Goal: Check status: Check status

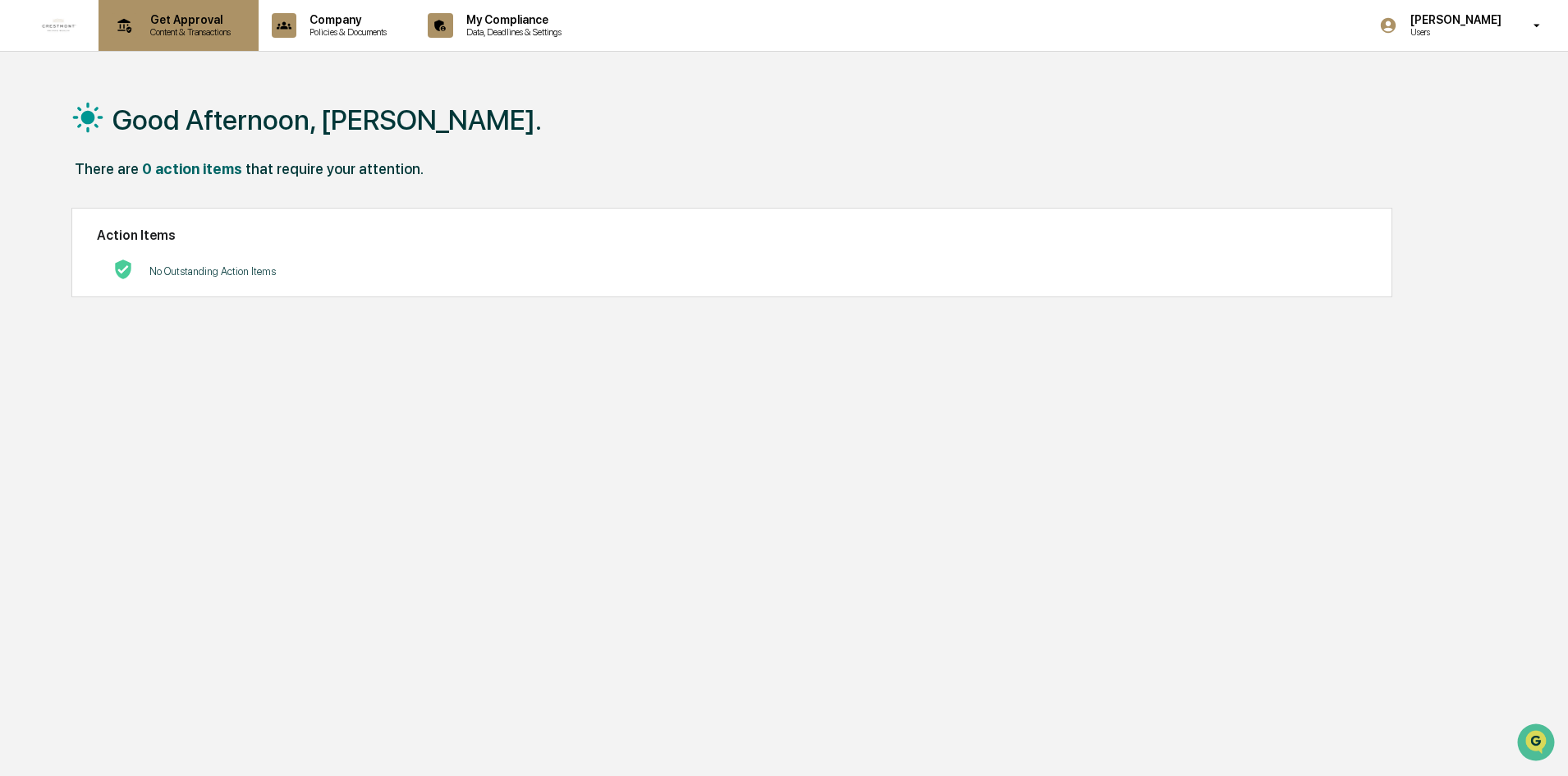
click at [187, 35] on p "Content & Transactions" at bounding box center [188, 32] width 102 height 11
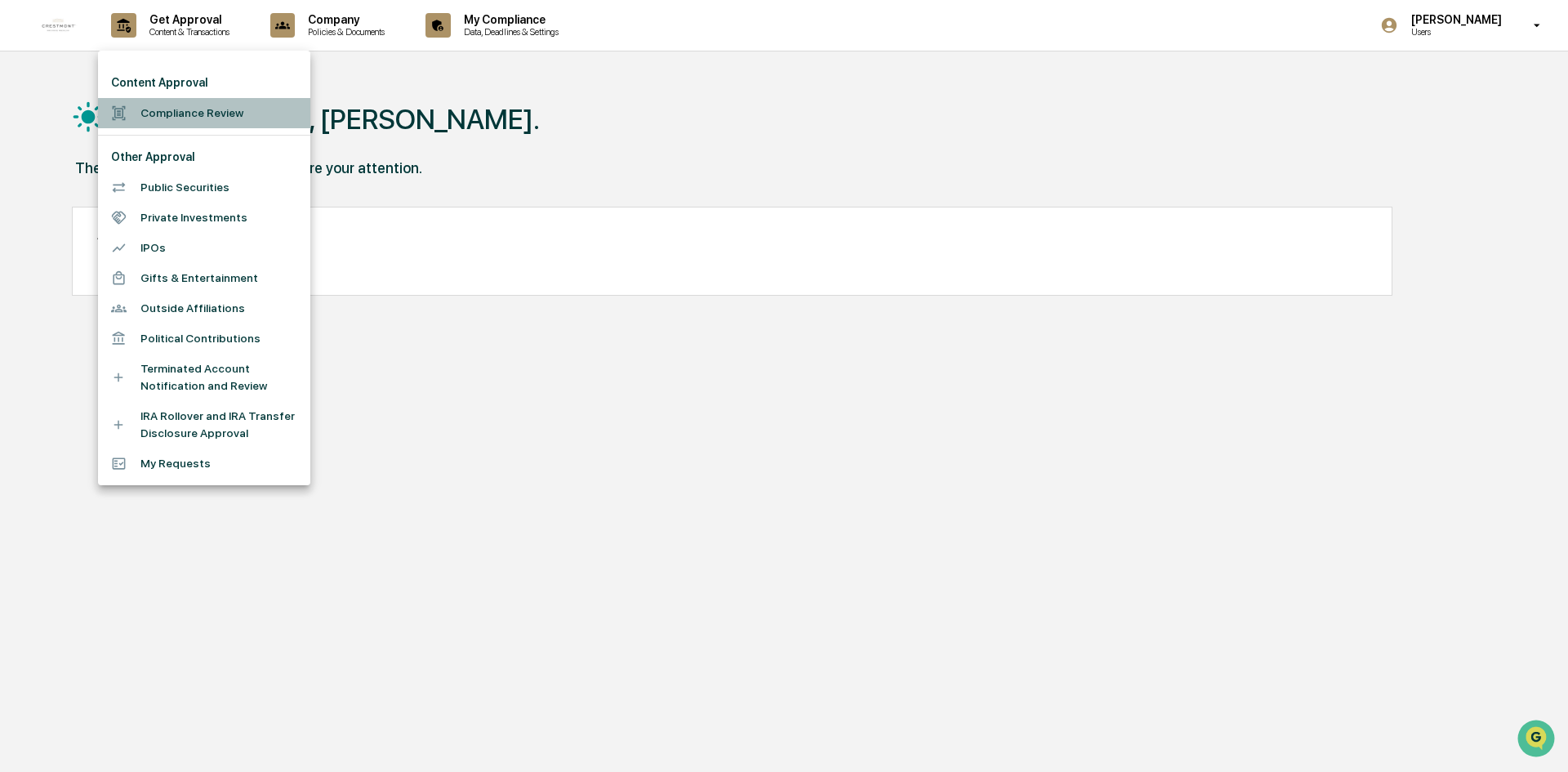
click at [188, 126] on li "Compliance Review" at bounding box center [204, 113] width 213 height 30
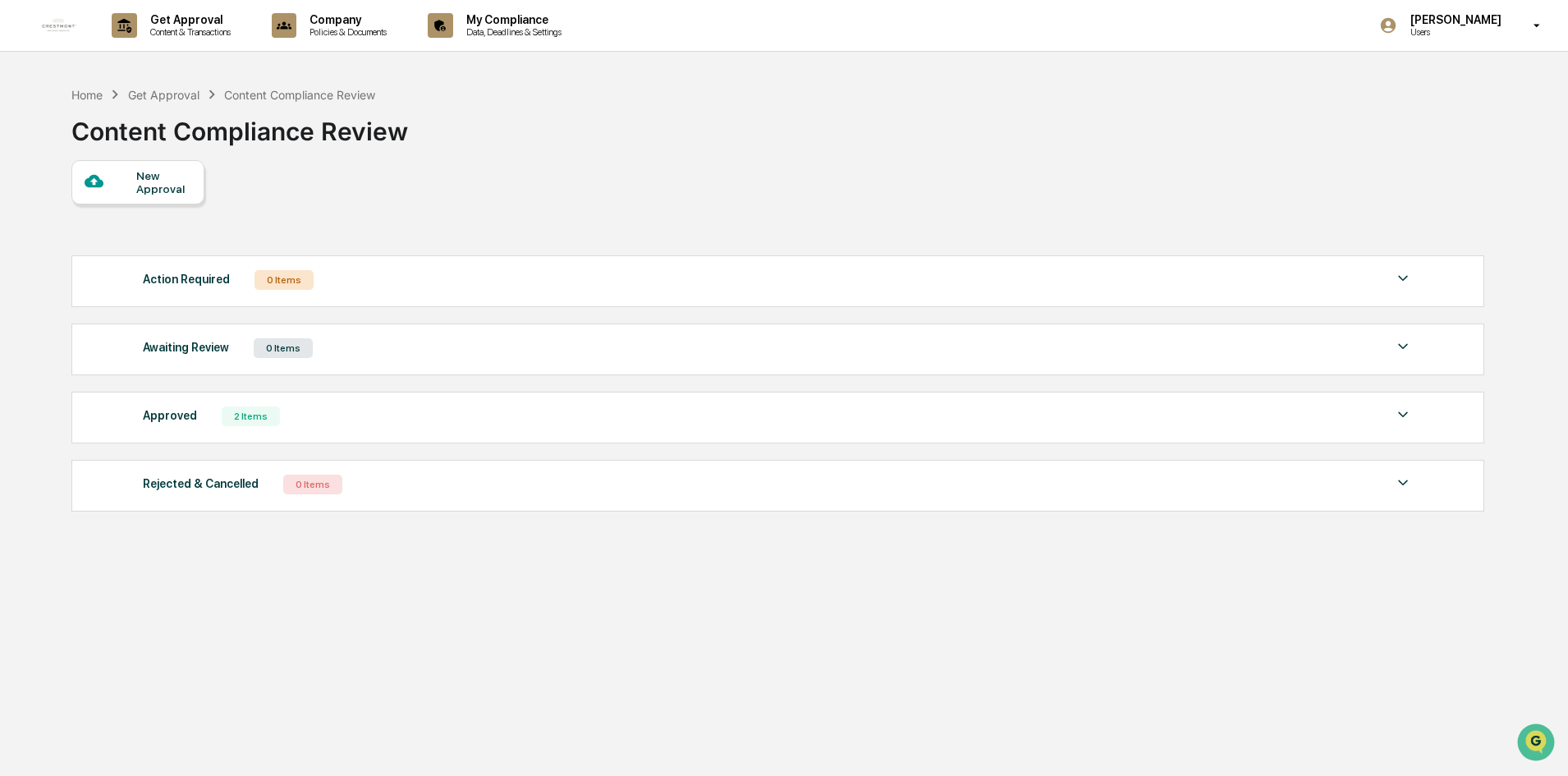
click at [307, 400] on div "Approved 2 Items File Name Review Id Created Date Requested By Compliance Owner…" at bounding box center [778, 417] width 1413 height 52
drag, startPoint x: 277, startPoint y: 418, endPoint x: 732, endPoint y: 422, distance: 455.0
click at [278, 418] on div "Approved 2 Items" at bounding box center [778, 416] width 1269 height 23
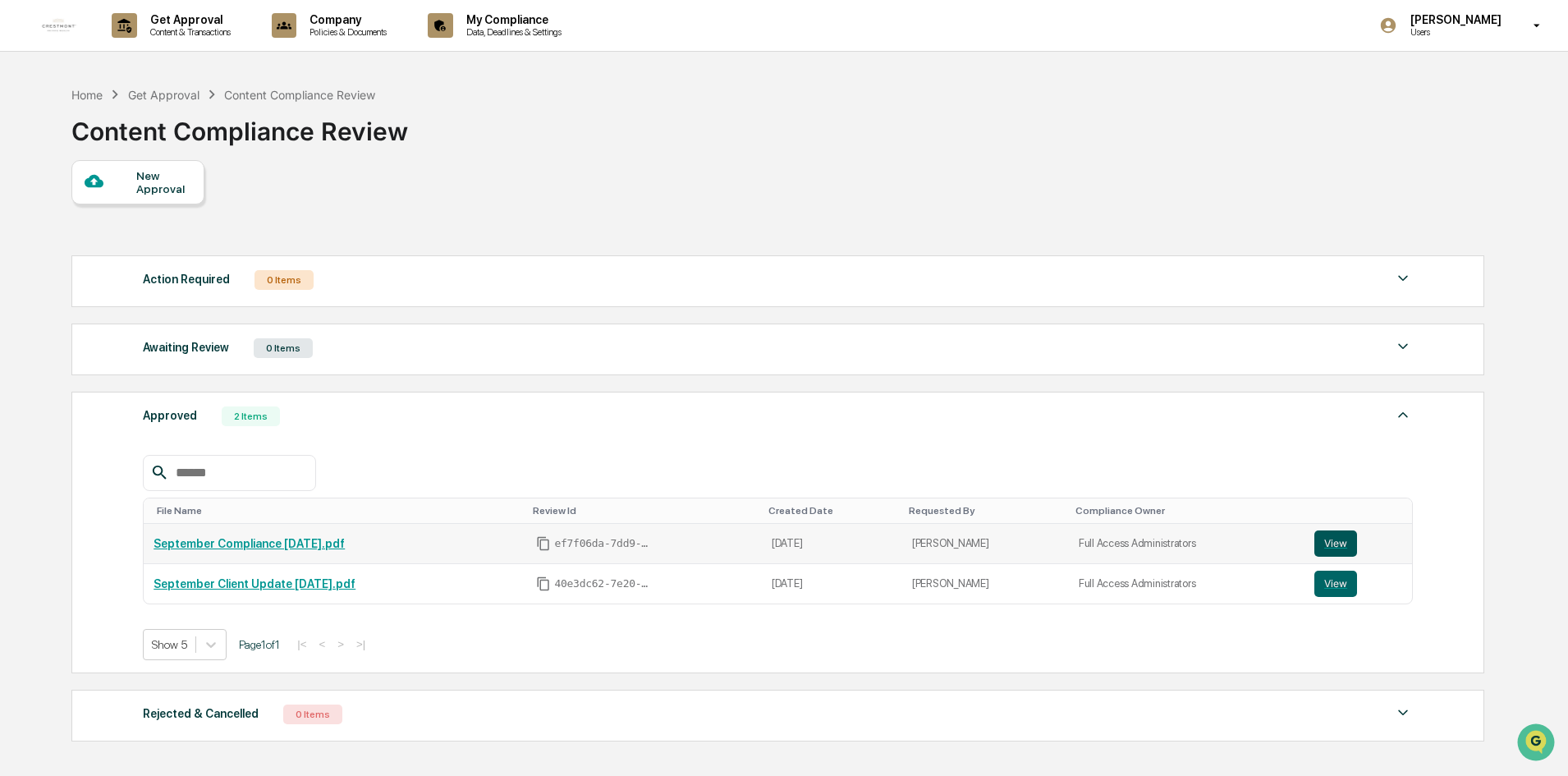
click at [1330, 547] on button "View" at bounding box center [1334, 543] width 42 height 26
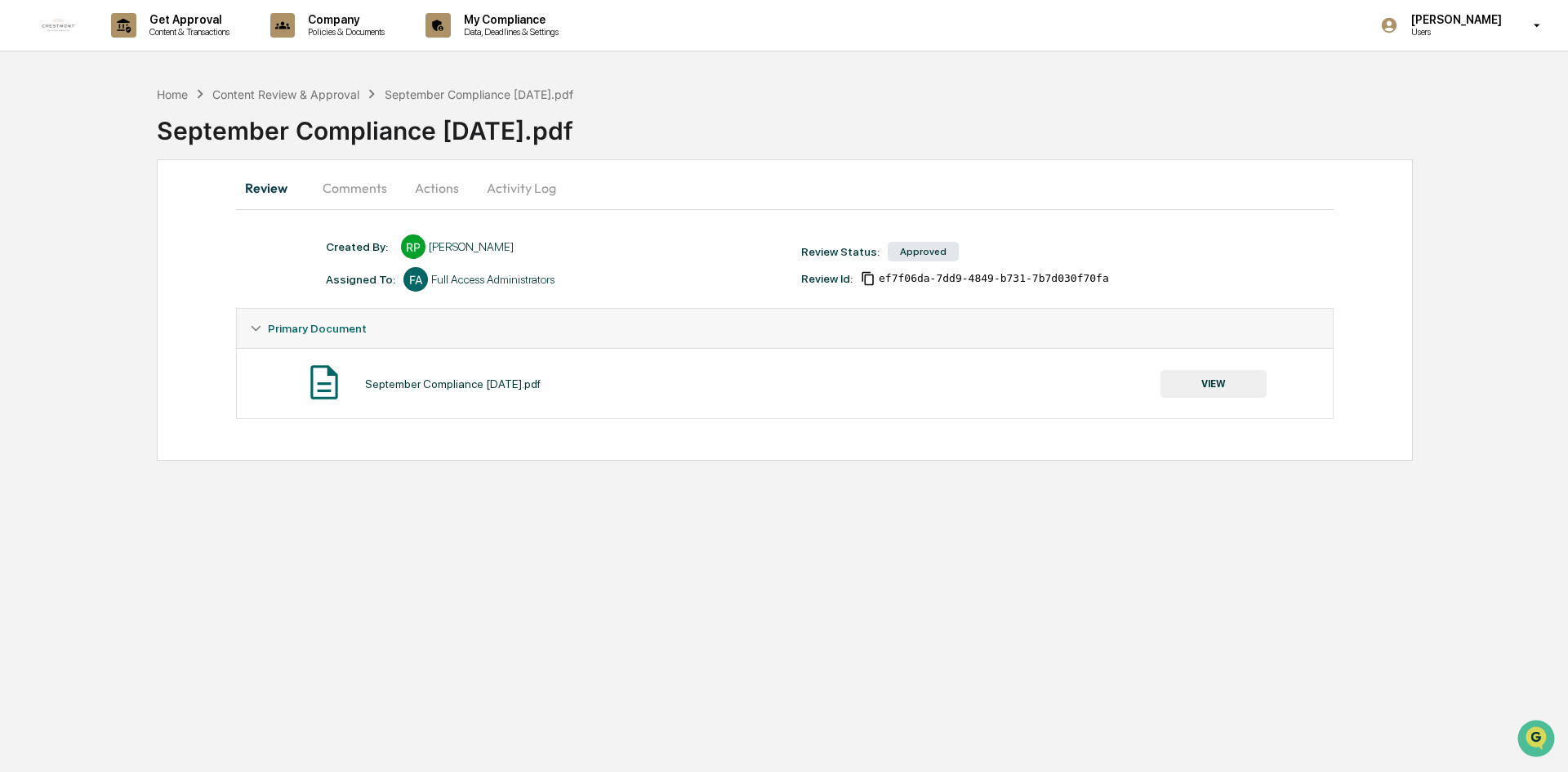
click at [443, 181] on button "Actions" at bounding box center [437, 188] width 73 height 39
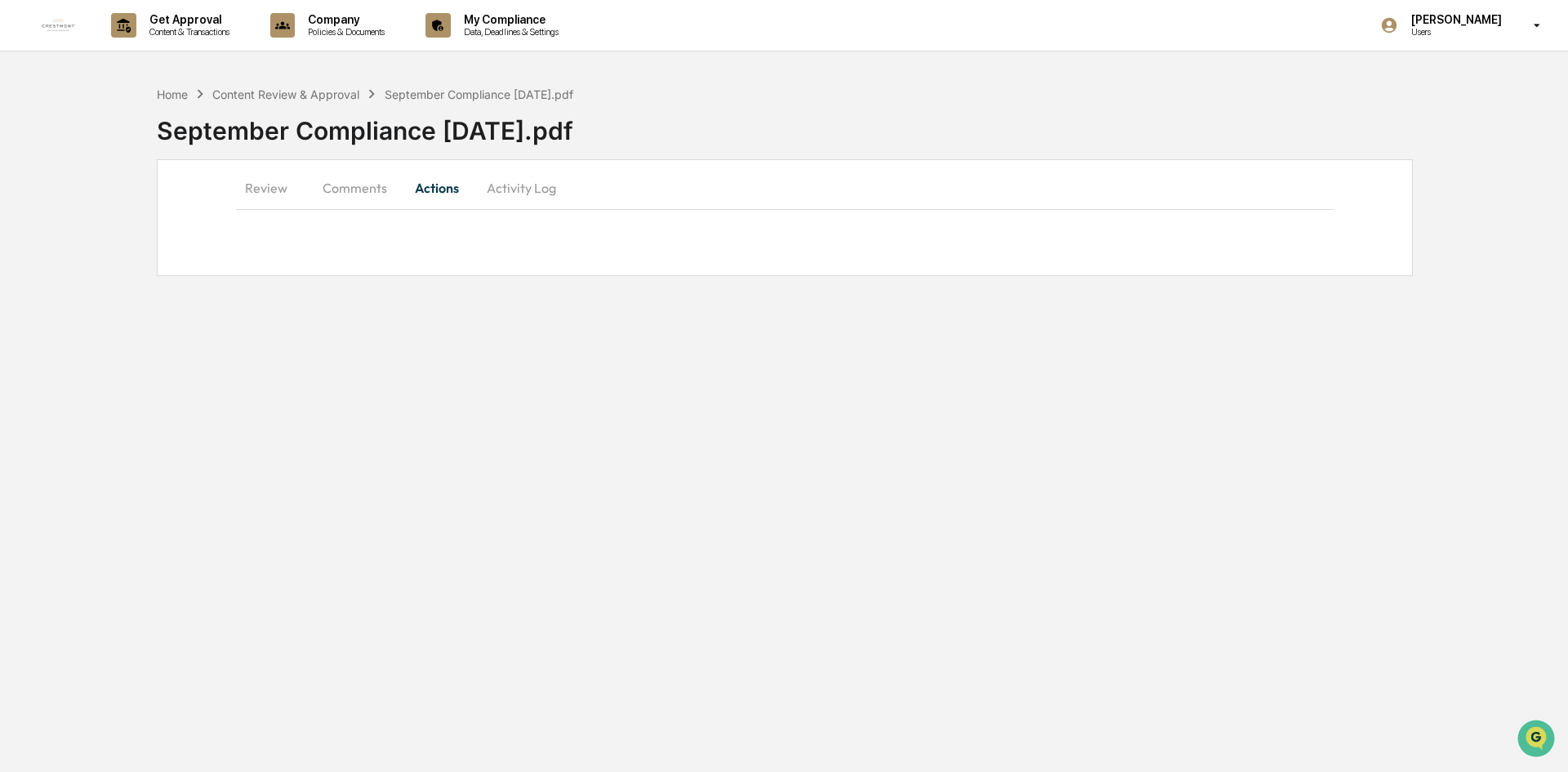
click at [343, 186] on button "Comments" at bounding box center [354, 188] width 91 height 39
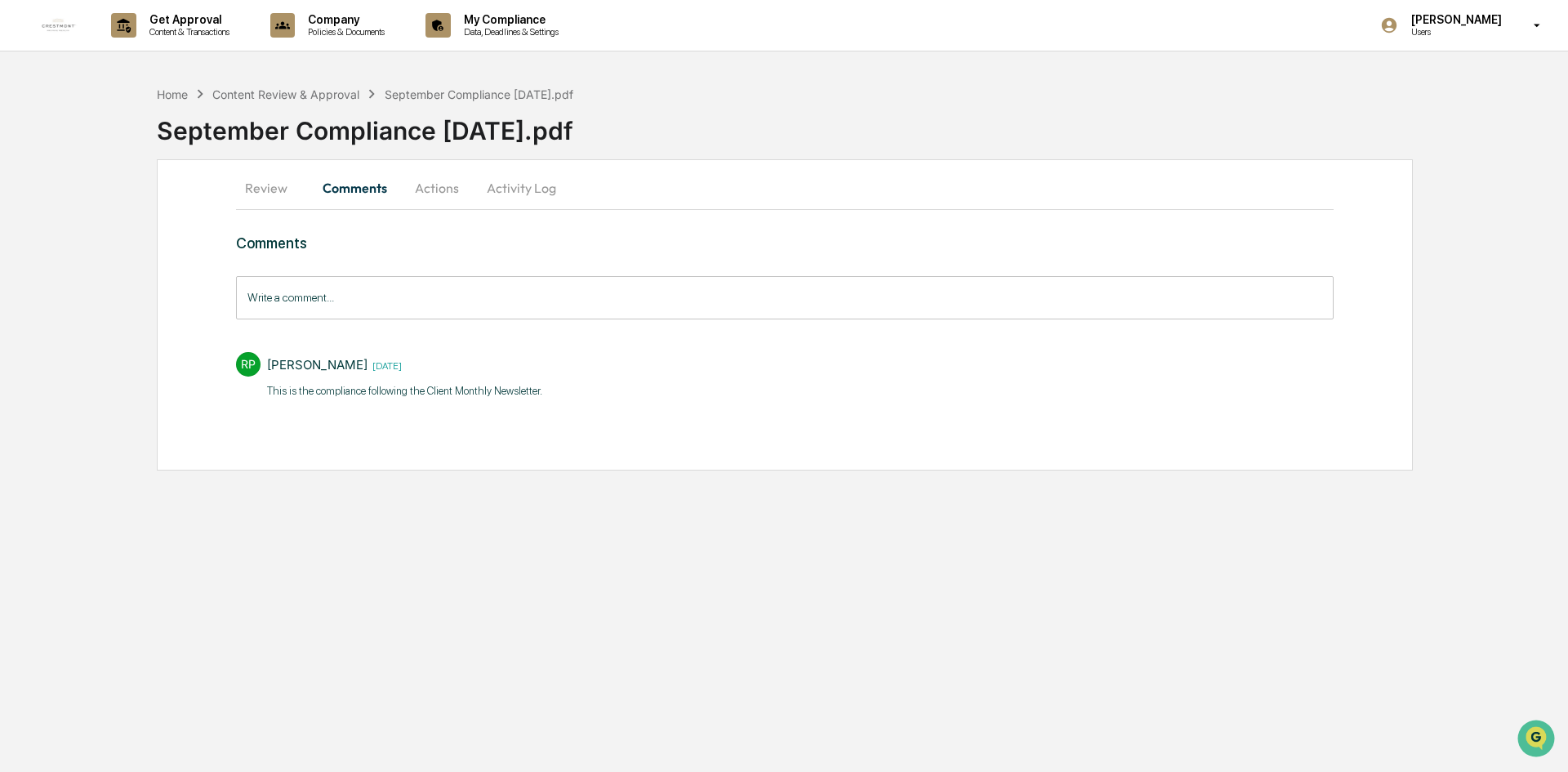
click at [507, 189] on button "Activity Log" at bounding box center [521, 188] width 96 height 39
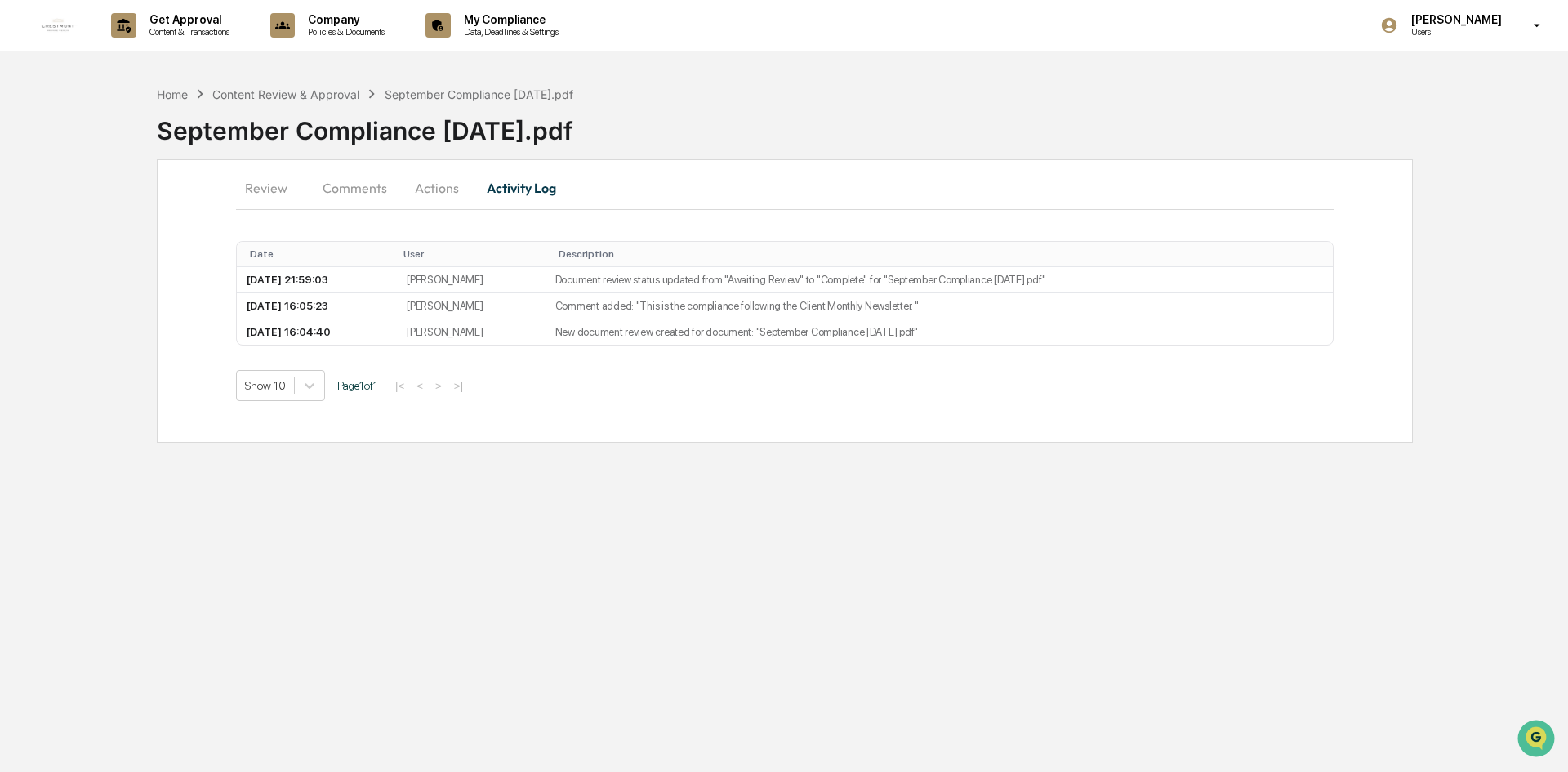
click at [276, 191] on button "Review" at bounding box center [273, 188] width 73 height 39
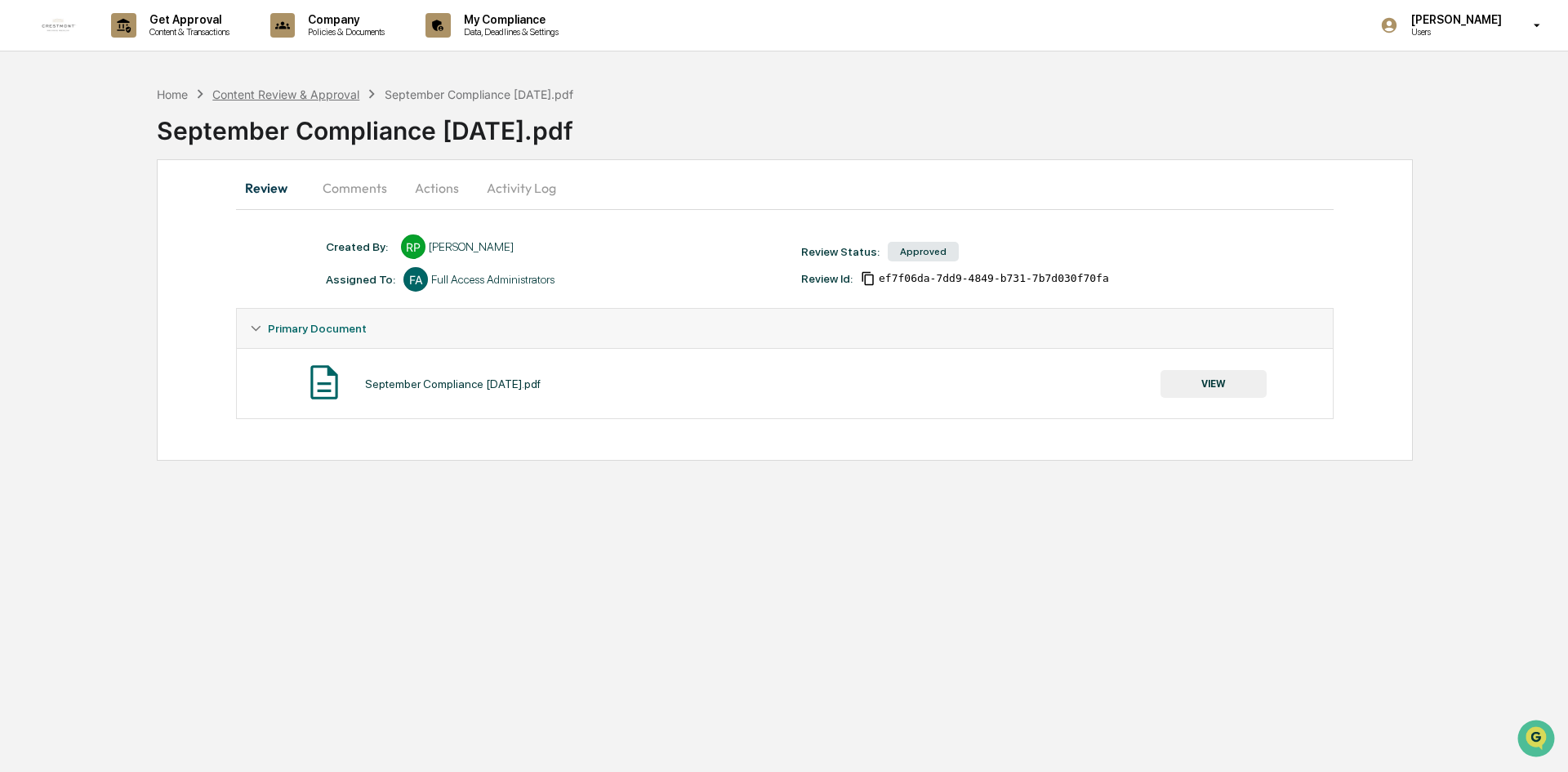
click at [349, 91] on div "Content Review & Approval" at bounding box center [286, 94] width 147 height 14
